Goal: Navigation & Orientation: Find specific page/section

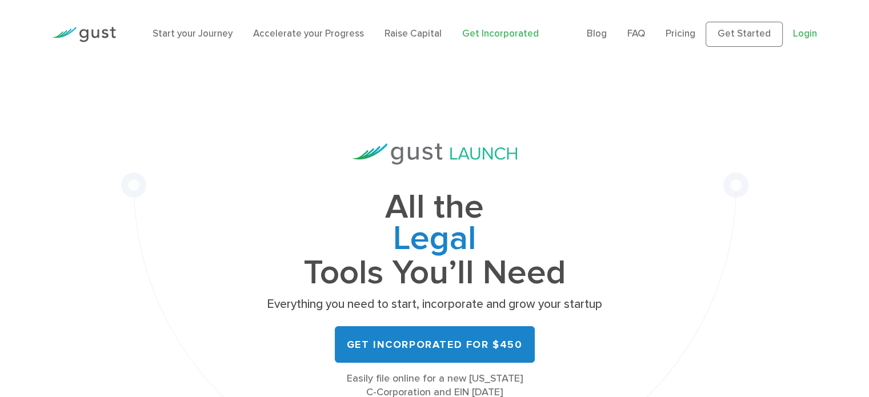
click at [800, 34] on link "Login" at bounding box center [805, 33] width 24 height 11
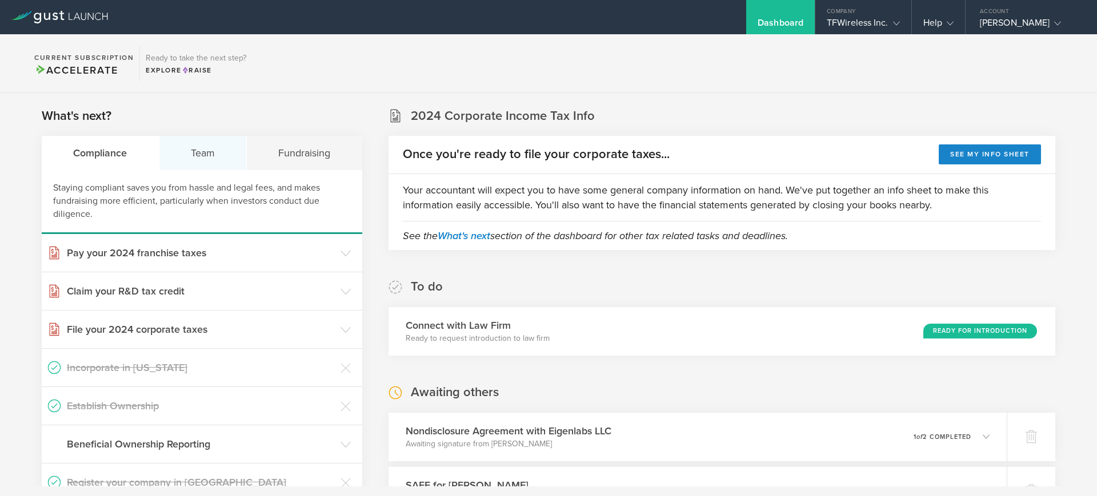
click at [197, 154] on div "Team" at bounding box center [203, 153] width 88 height 34
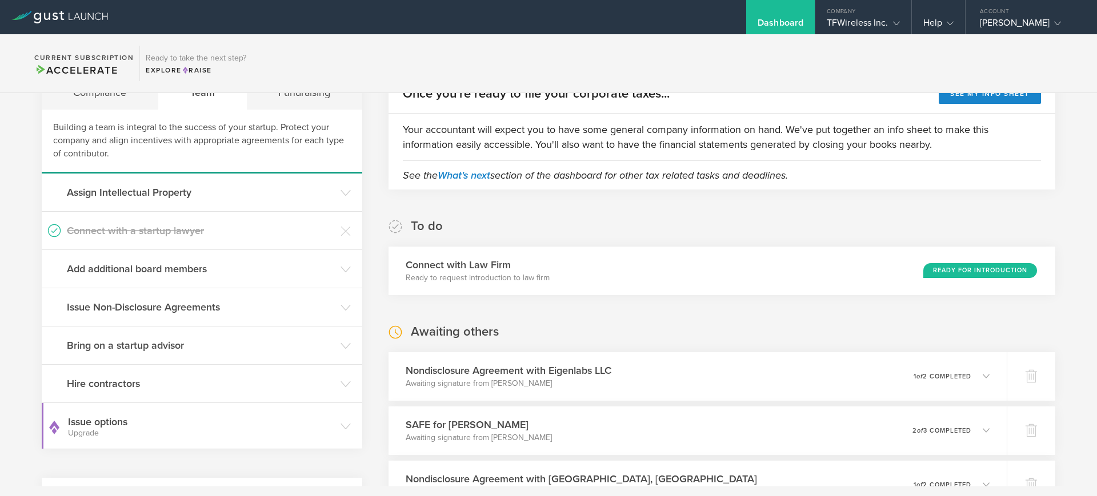
scroll to position [86, 0]
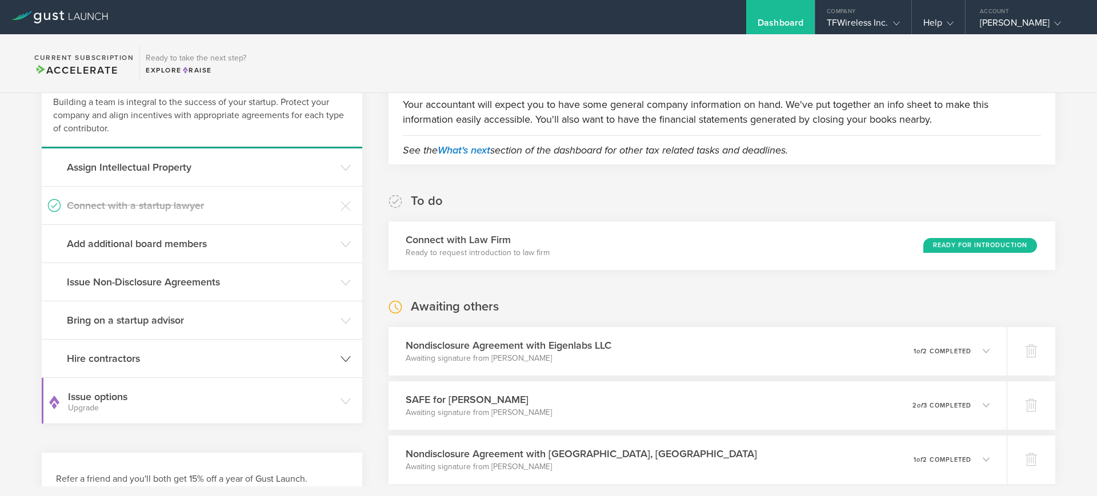
click at [340, 359] on icon at bounding box center [345, 359] width 10 height 10
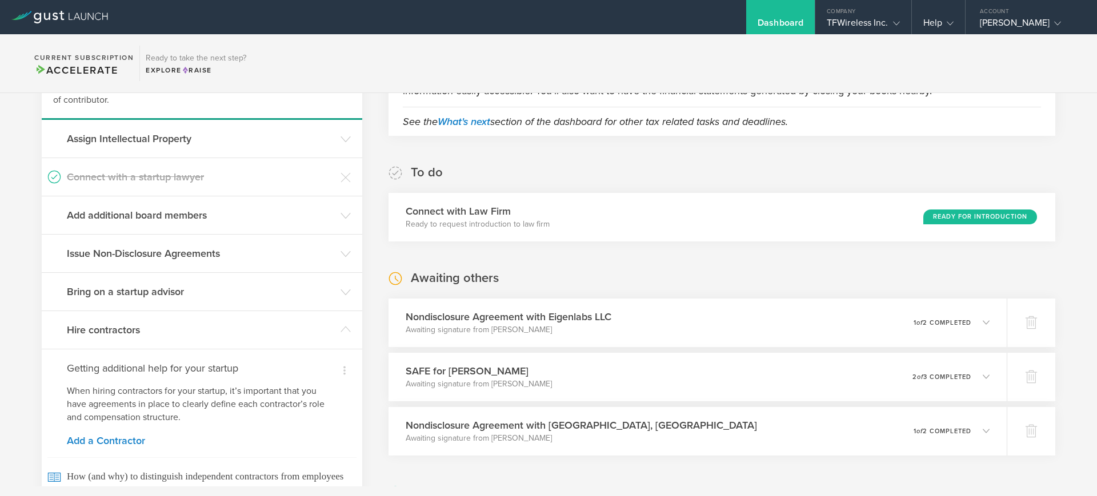
scroll to position [143, 0]
